Goal: Complete application form

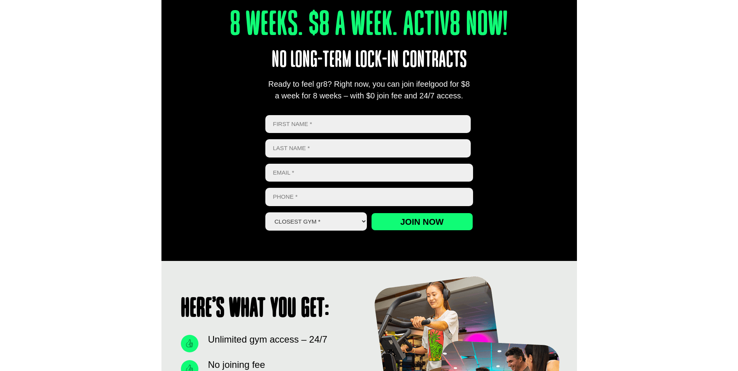
scroll to position [350, 0]
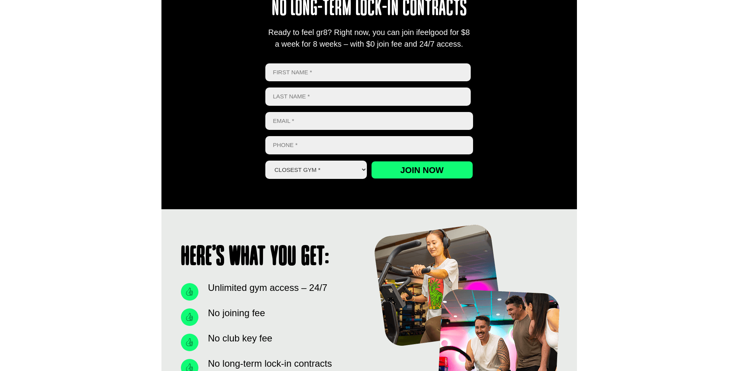
click at [322, 72] on input "First" at bounding box center [368, 72] width 206 height 18
type input "Troy"
click at [299, 96] on input "Last name" at bounding box center [368, 96] width 206 height 18
type input "Milton"
type input "0415737345"
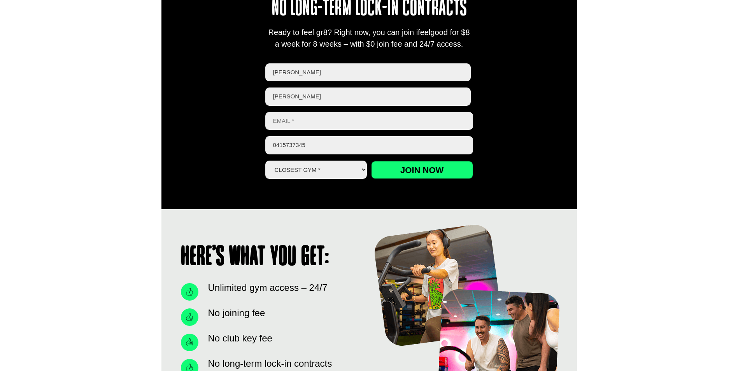
click at [307, 121] on input "Email *" at bounding box center [369, 121] width 208 height 18
type input "t"
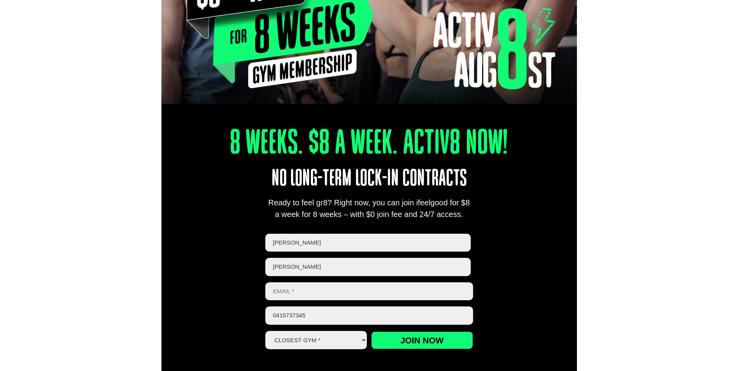
scroll to position [0, 0]
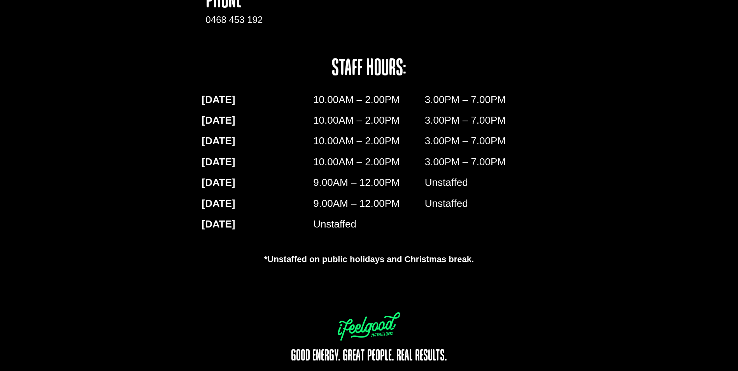
scroll to position [1283, 0]
